Goal: Task Accomplishment & Management: Use online tool/utility

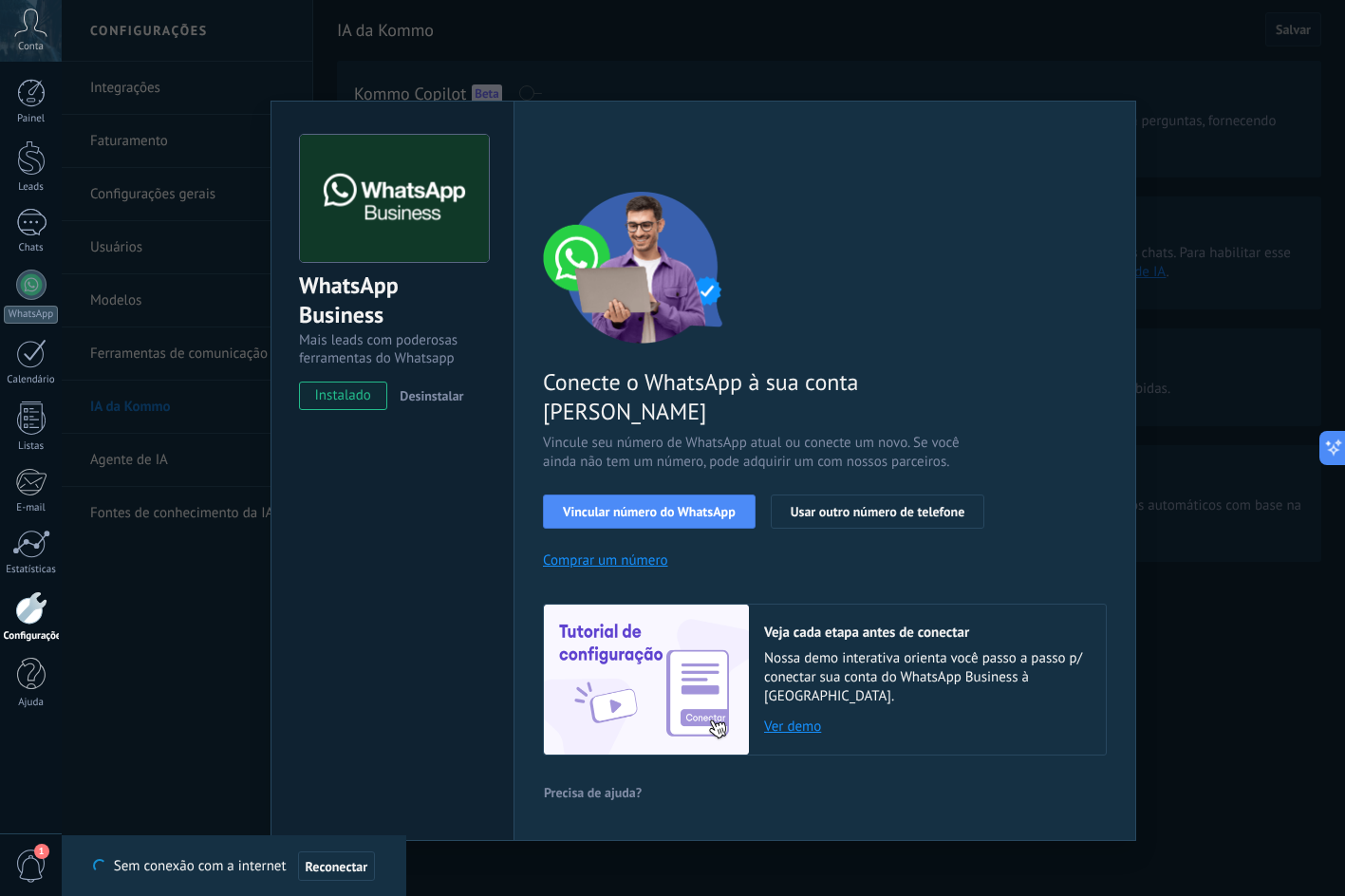
scroll to position [28, 0]
drag, startPoint x: 102, startPoint y: 0, endPoint x: 33, endPoint y: 13, distance: 70.2
drag, startPoint x: 33, startPoint y: 13, endPoint x: 17, endPoint y: 57, distance: 46.8
click at [1222, 640] on div "WhatsApp Business Mais leads com poderosas ferramentas do Whatsapp instalado De…" at bounding box center [703, 448] width 1284 height 896
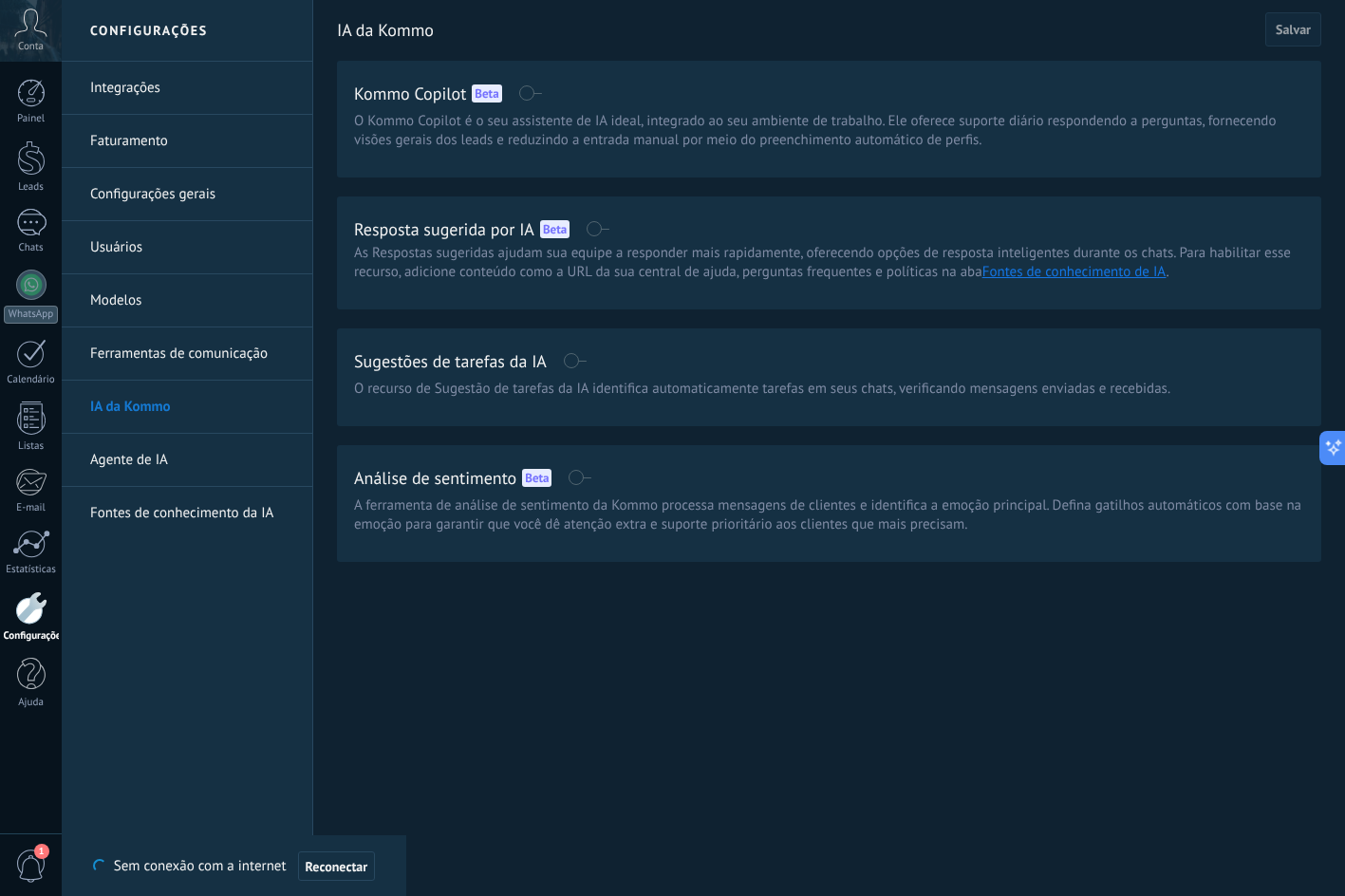
click at [137, 92] on link "Integrações" at bounding box center [191, 88] width 203 height 53
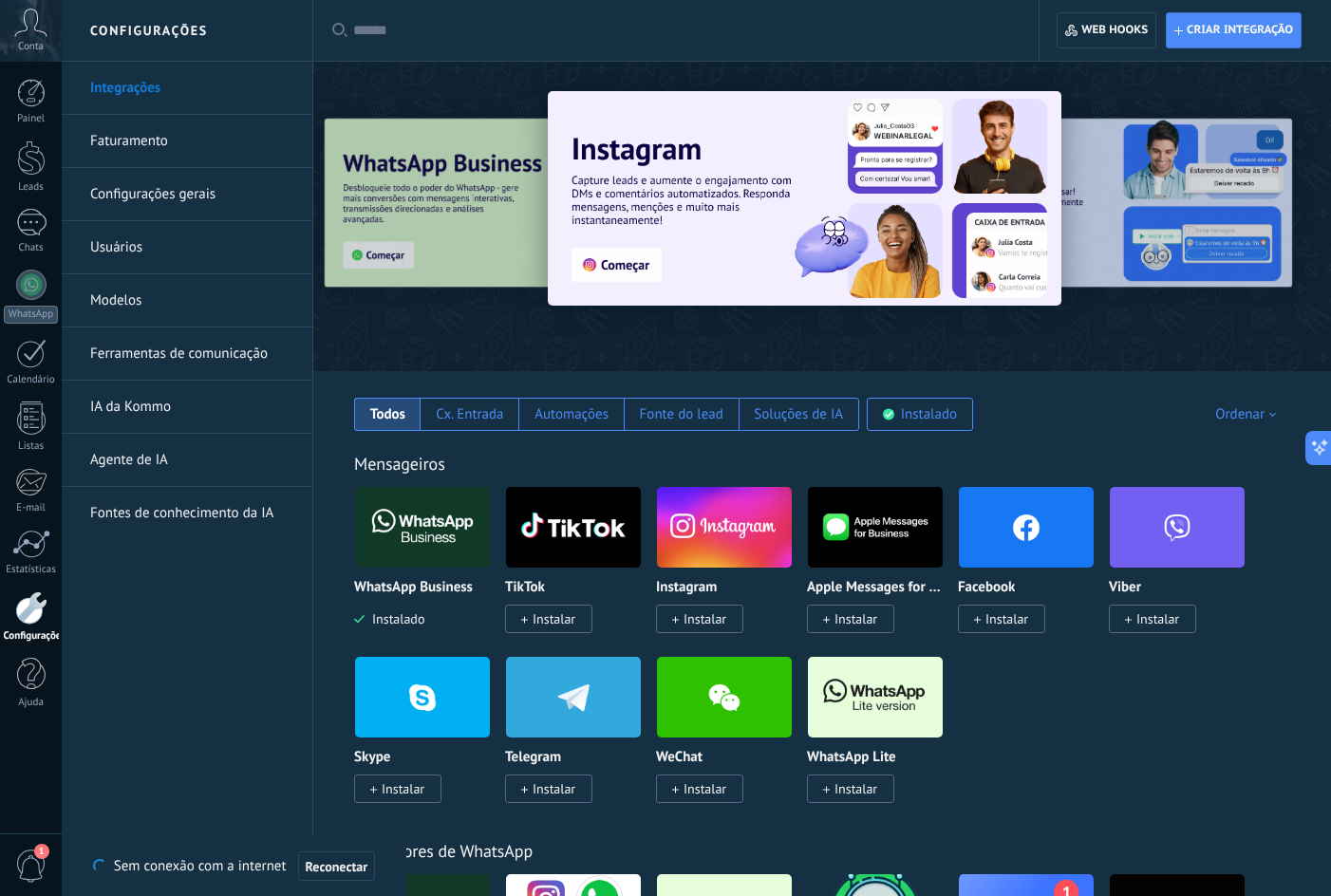
click at [679, 621] on span "Instalar" at bounding box center [699, 618] width 87 height 28
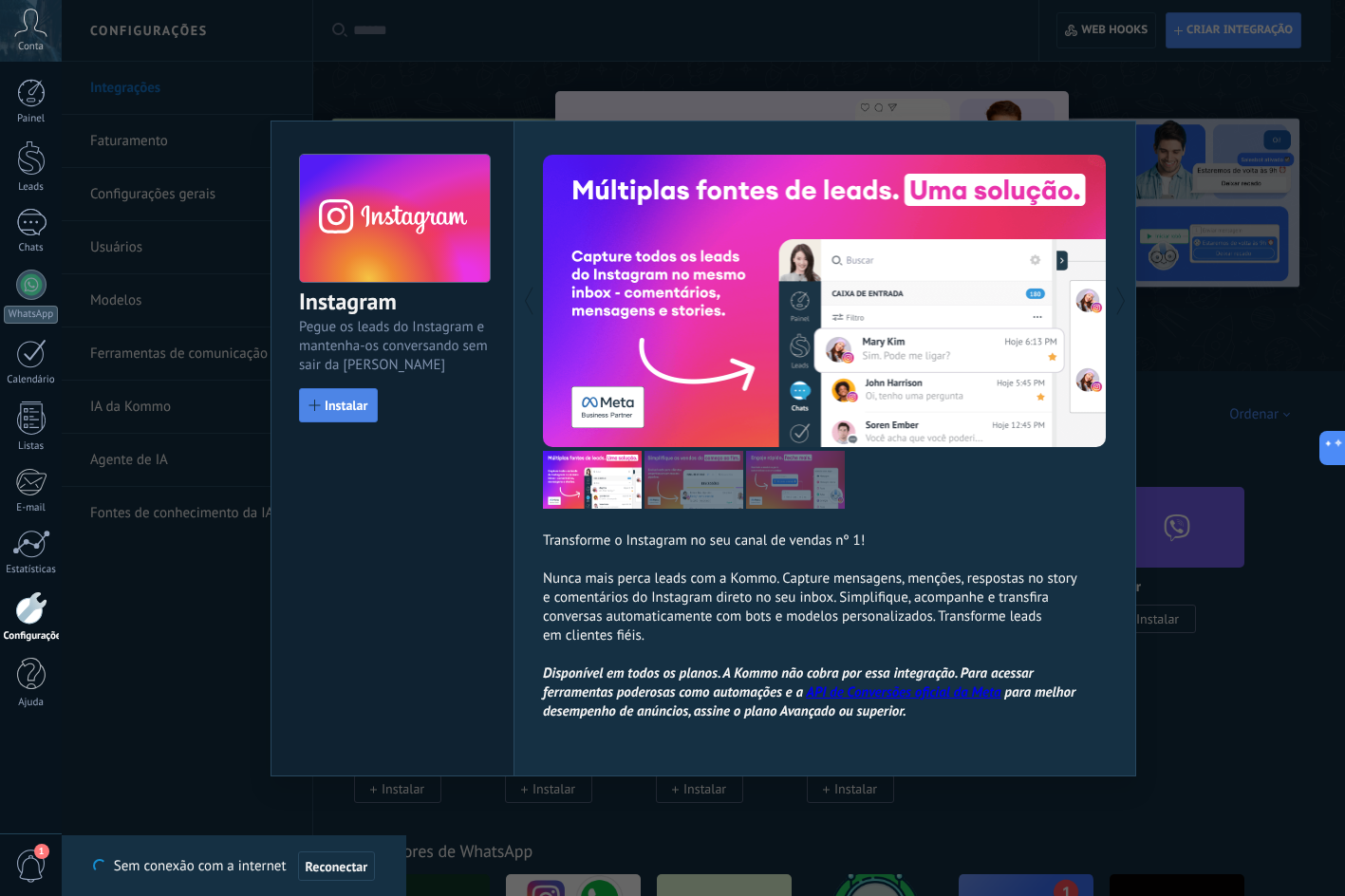
click at [337, 408] on span "Instalar" at bounding box center [346, 405] width 43 height 14
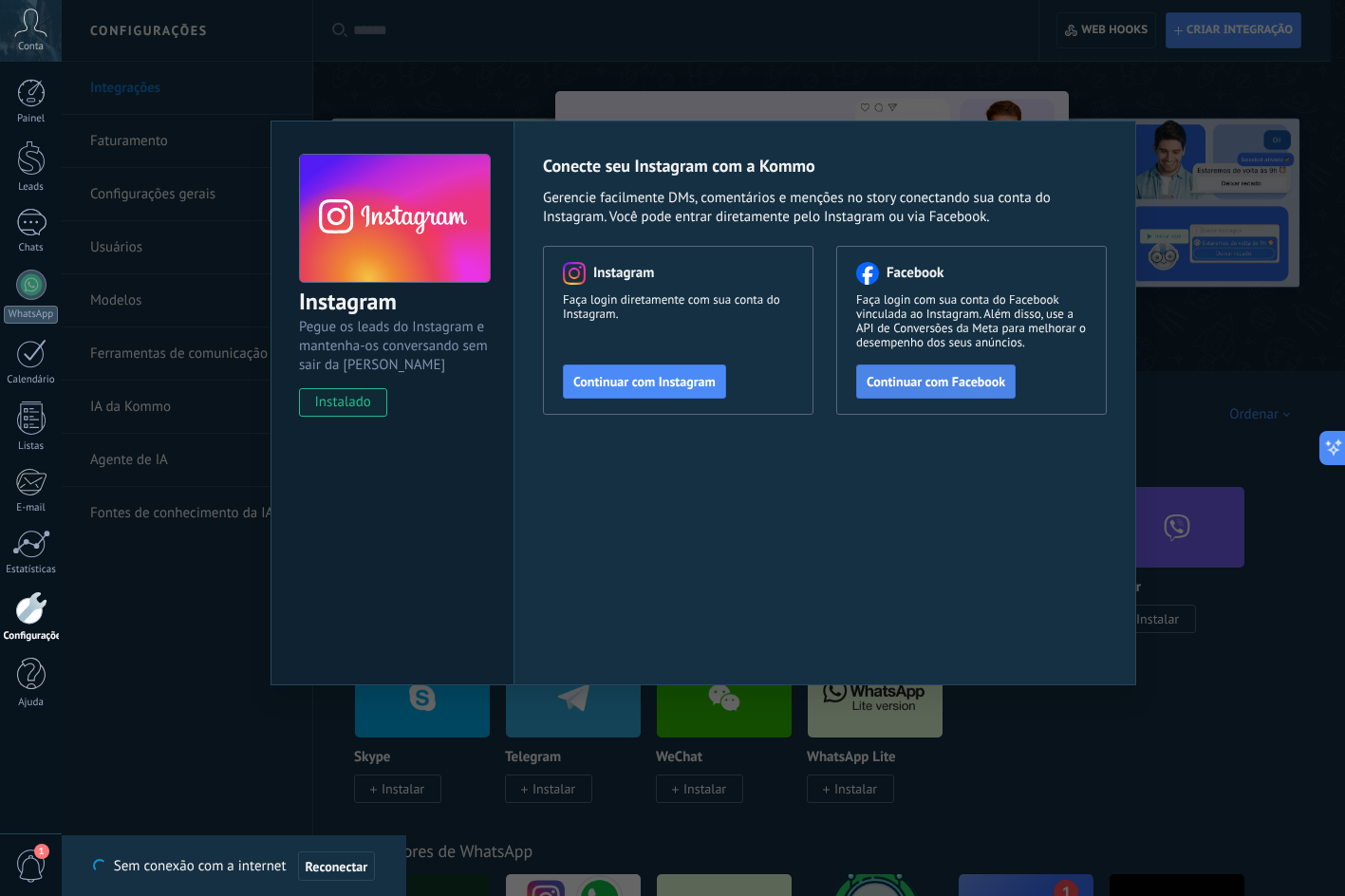
click at [932, 378] on span "Continuar com Facebook" at bounding box center [936, 382] width 139 height 14
